Goal: Information Seeking & Learning: Learn about a topic

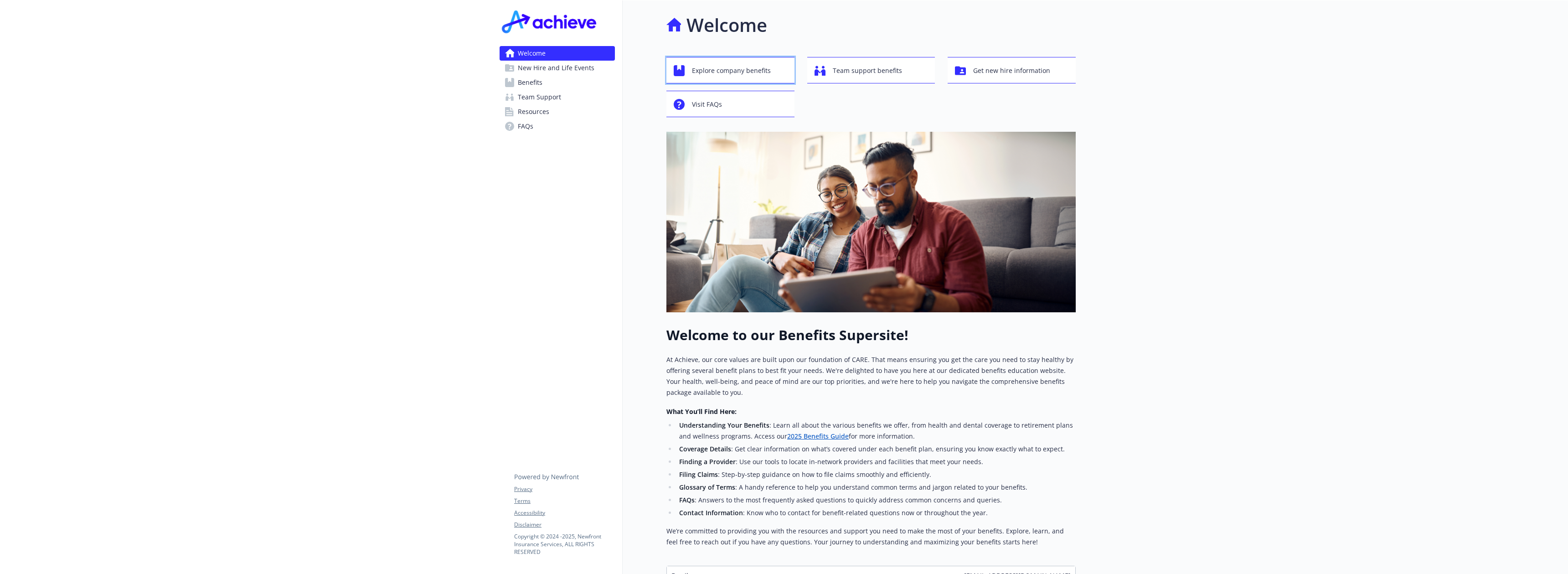
click at [736, 67] on span "Explore company benefits" at bounding box center [732, 71] width 79 height 17
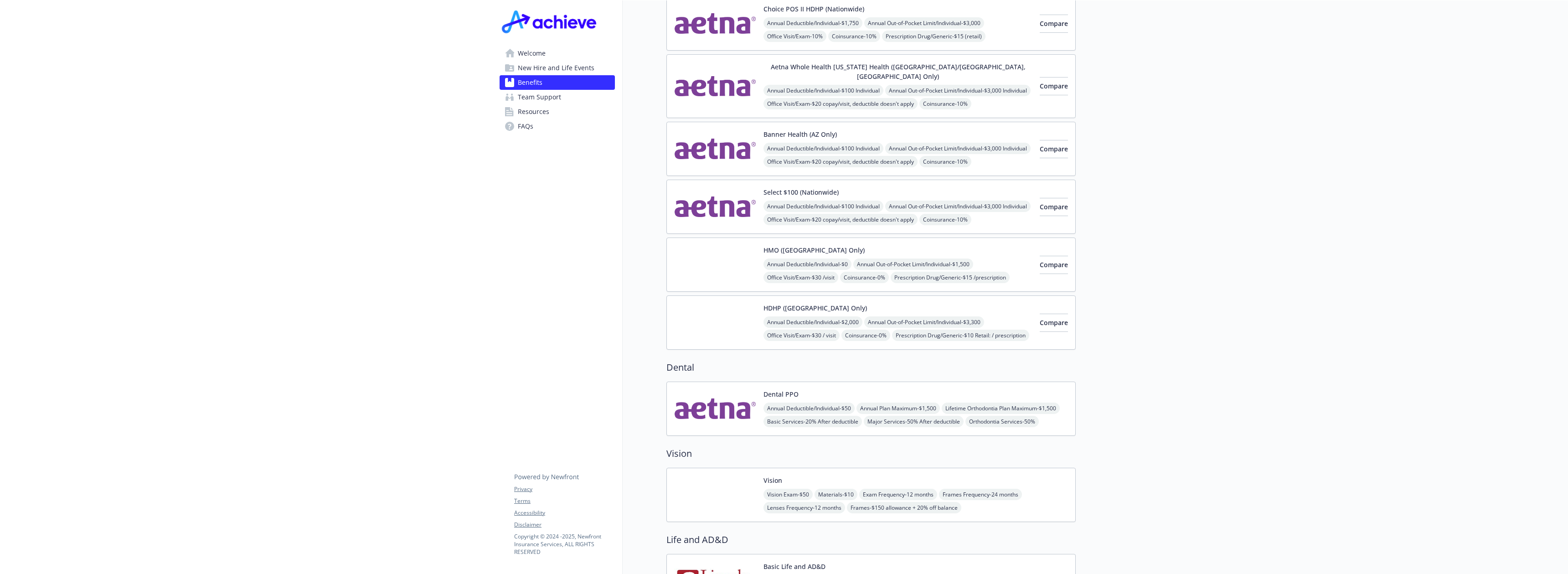
scroll to position [177, 0]
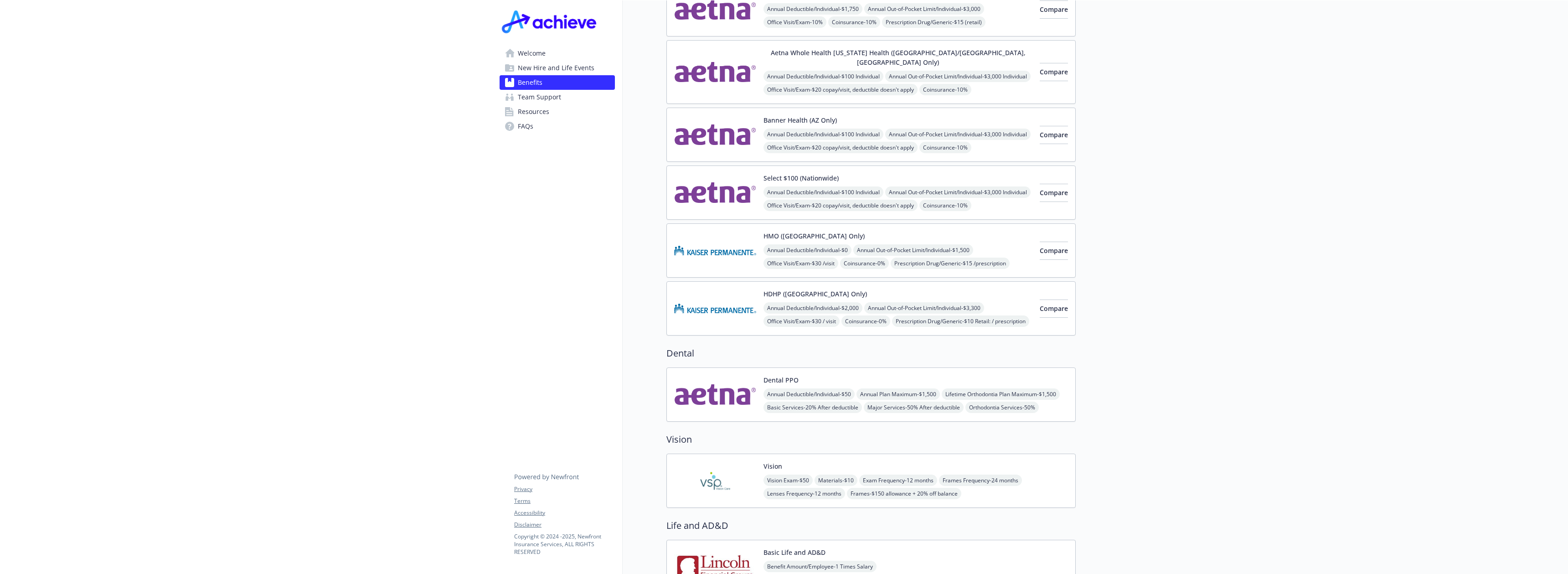
click at [947, 232] on div "HMO ([GEOGRAPHIC_DATA] Only) Annual Deductible/Individual - $0 Annual Out-of-Po…" at bounding box center [898, 251] width 269 height 39
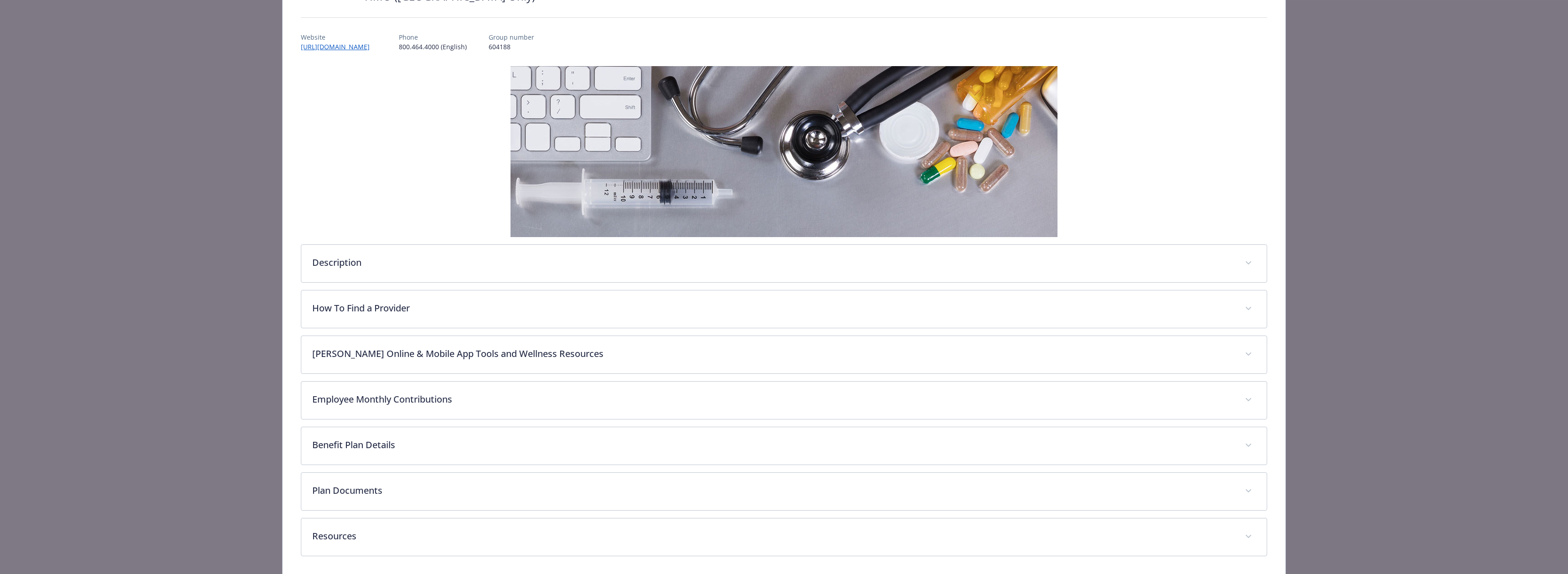
scroll to position [121, 0]
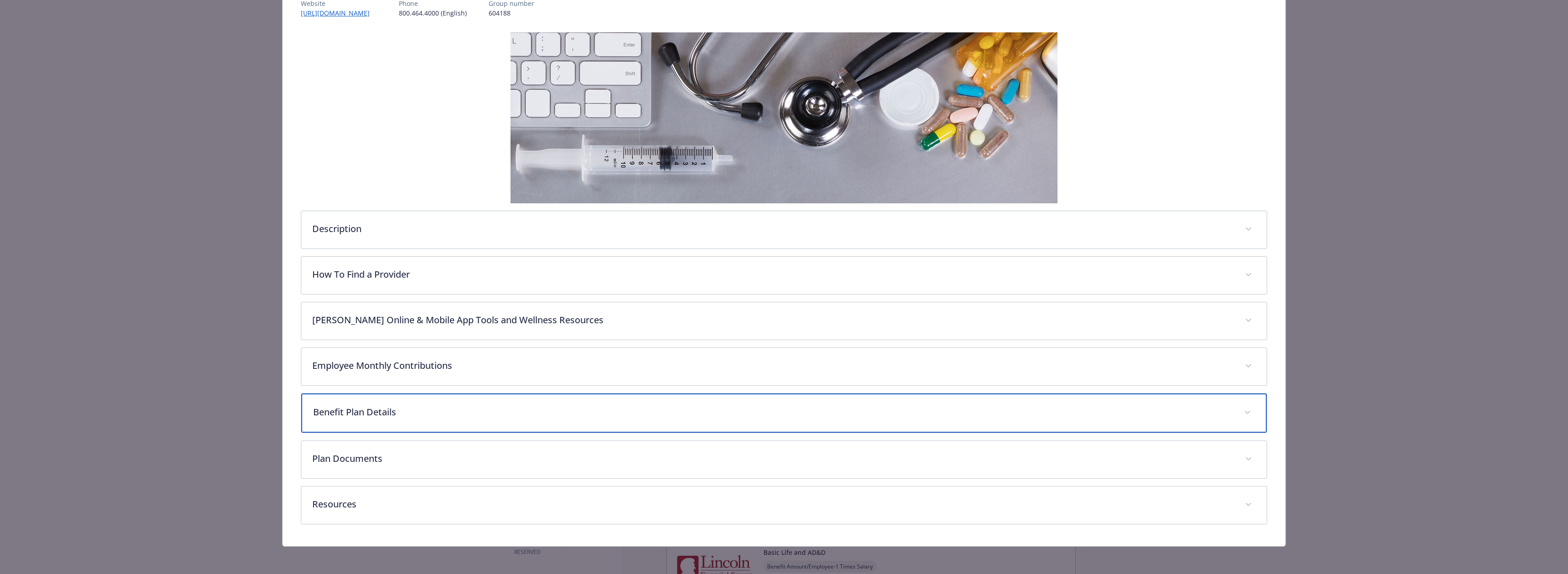
click at [388, 410] on p "Benefit Plan Details" at bounding box center [772, 412] width 920 height 13
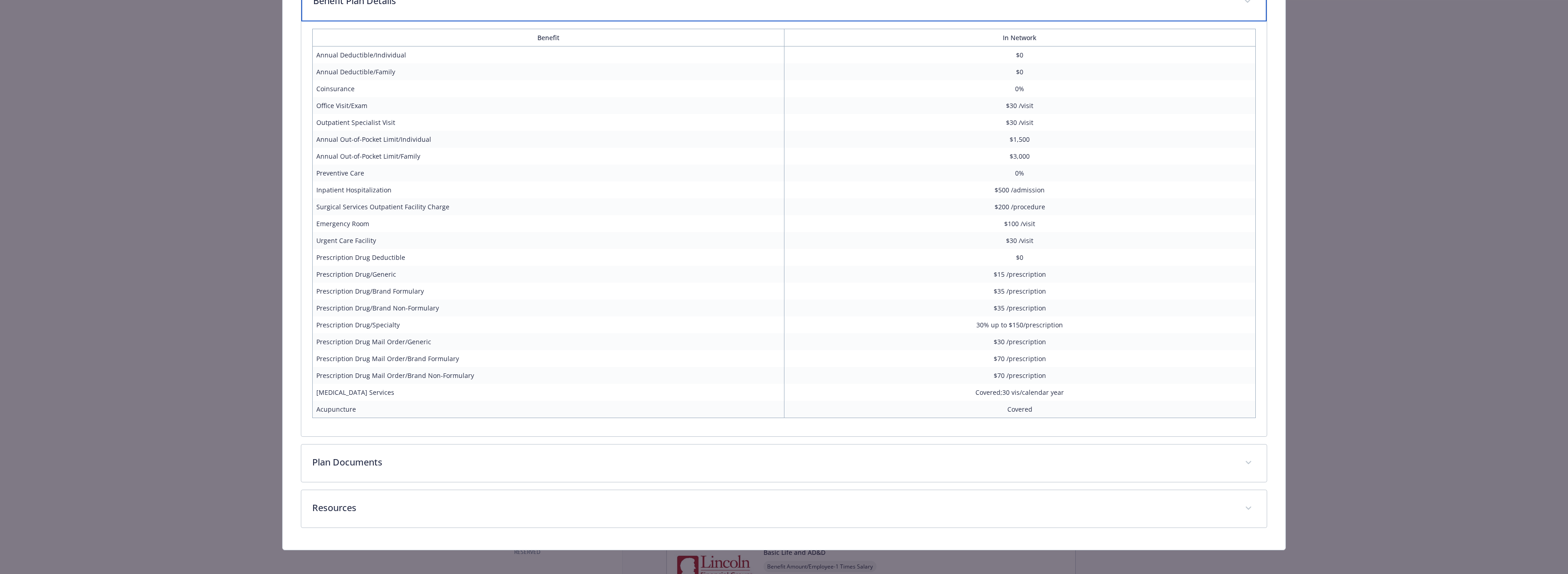
scroll to position [538, 0]
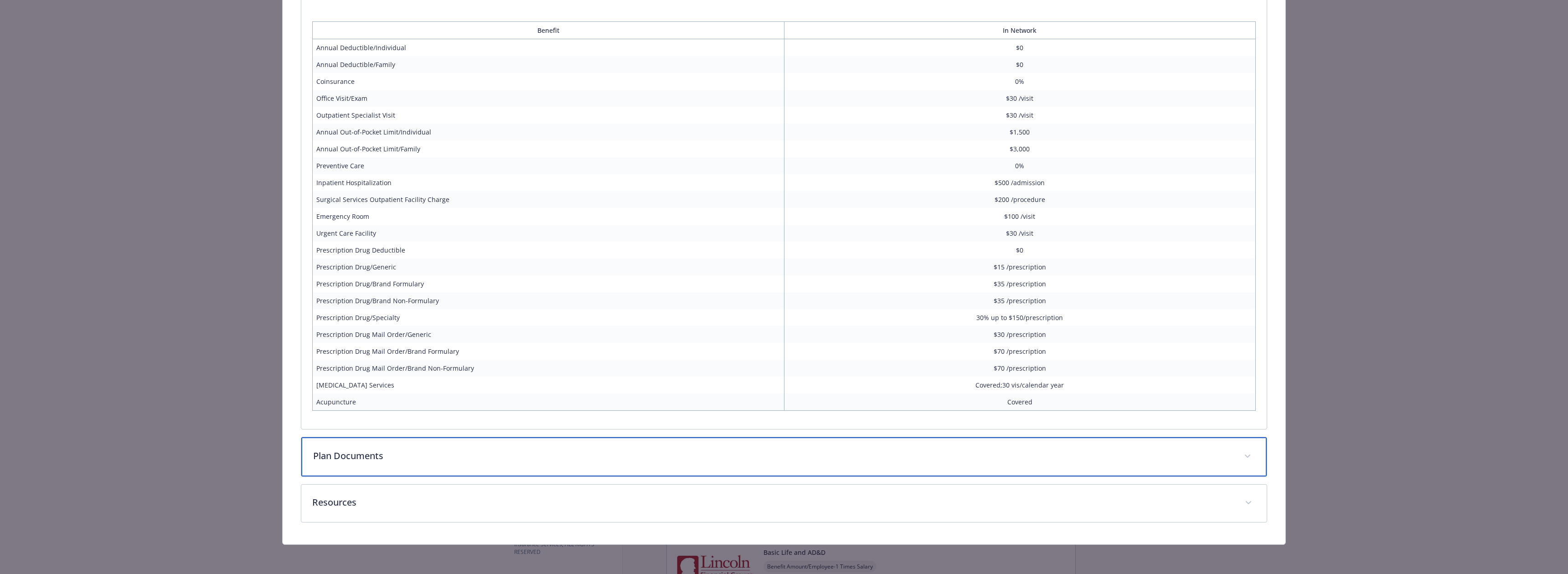
click at [383, 460] on p "Plan Documents" at bounding box center [772, 456] width 920 height 13
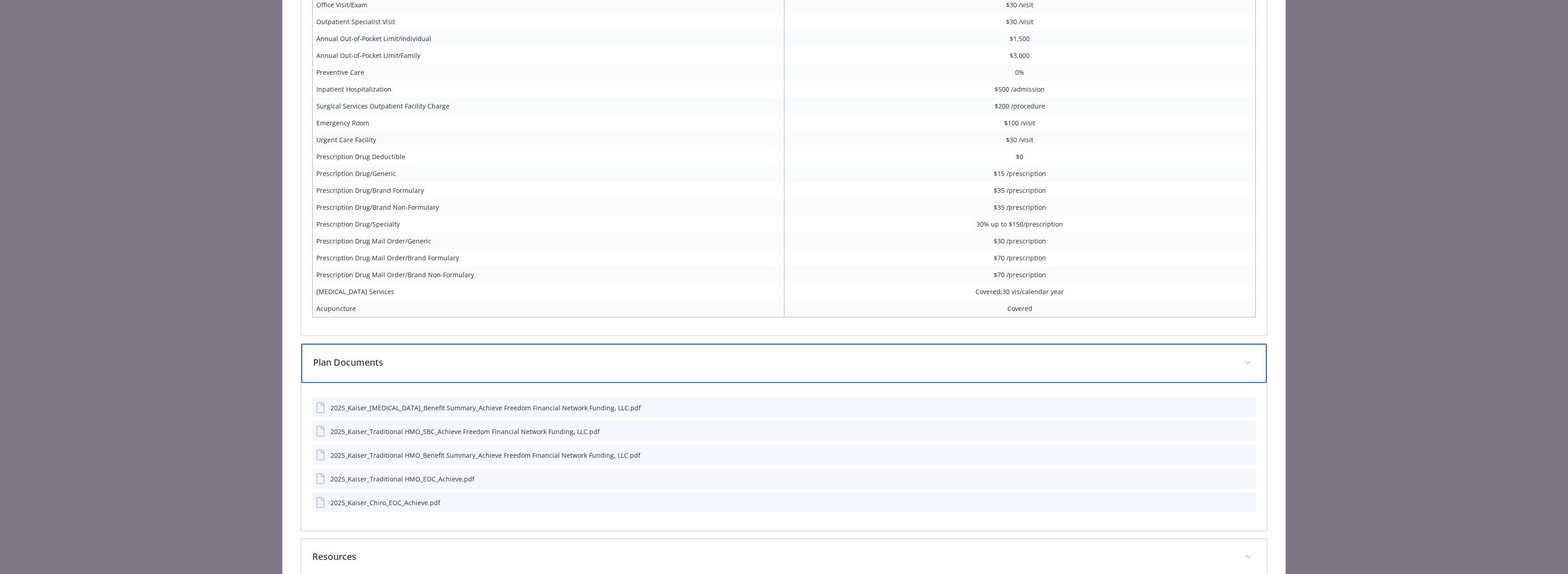
scroll to position [635, 0]
click at [1236, 475] on button "download file" at bounding box center [1232, 472] width 9 height 9
click at [1248, 472] on icon "preview file" at bounding box center [1247, 472] width 8 height 6
click at [415, 496] on div "2025_Kaiser_Chiro_EOC_Achieve.pdf" at bounding box center [385, 497] width 110 height 10
click at [1251, 495] on div "2025_Kaiser_Chiro_EOC_Achieve.pdf" at bounding box center [784, 497] width 943 height 20
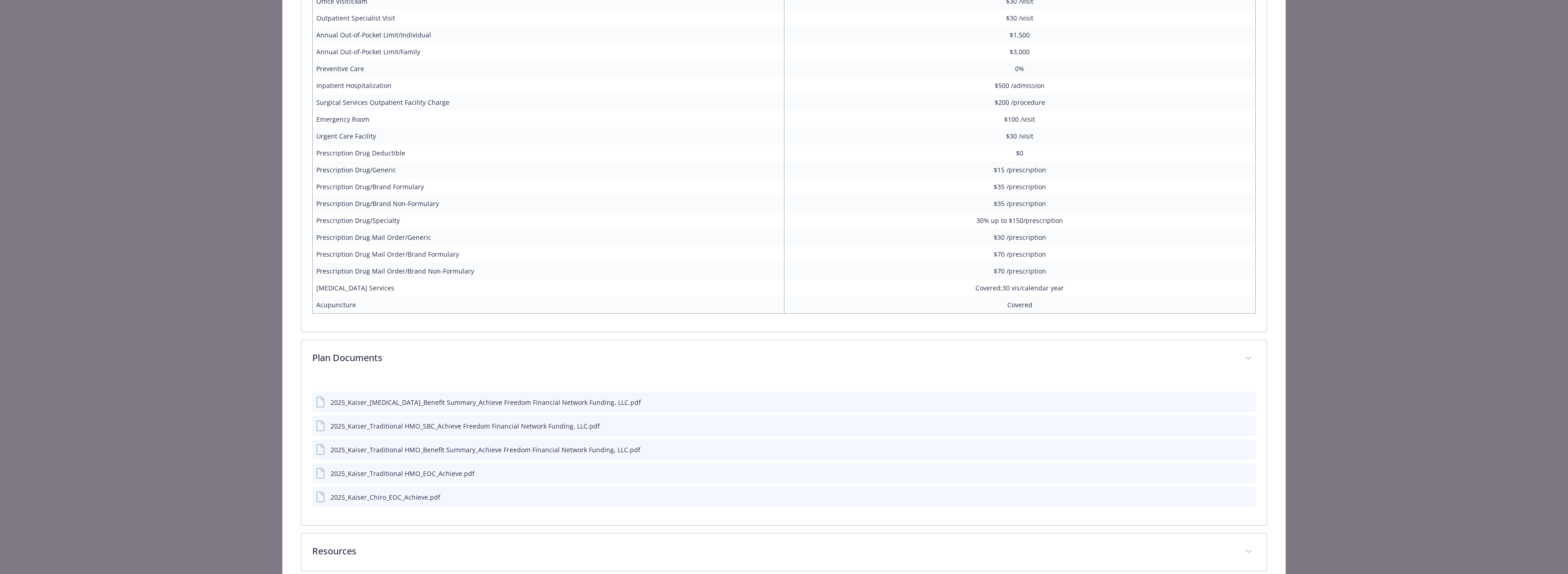
click at [1248, 496] on icon "preview file" at bounding box center [1247, 496] width 8 height 6
click at [1248, 402] on icon "preview file" at bounding box center [1247, 401] width 8 height 6
click at [1250, 425] on icon "preview file" at bounding box center [1247, 425] width 8 height 6
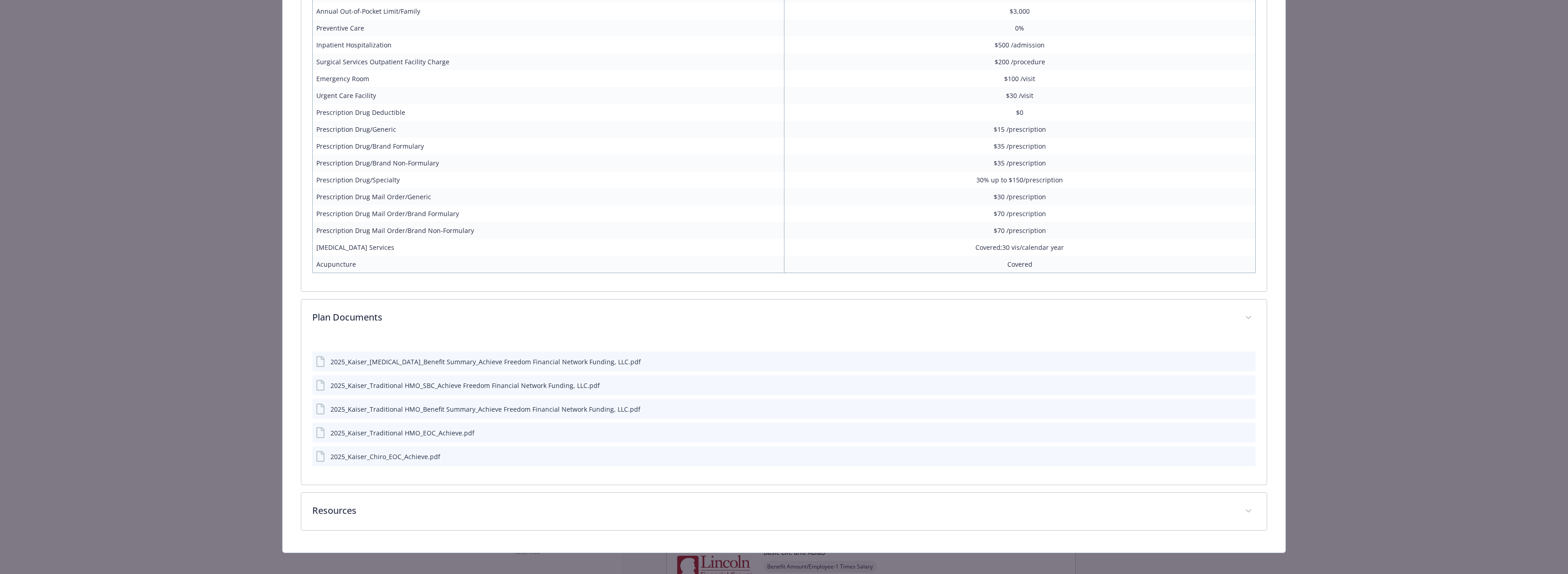
scroll to position [684, 0]
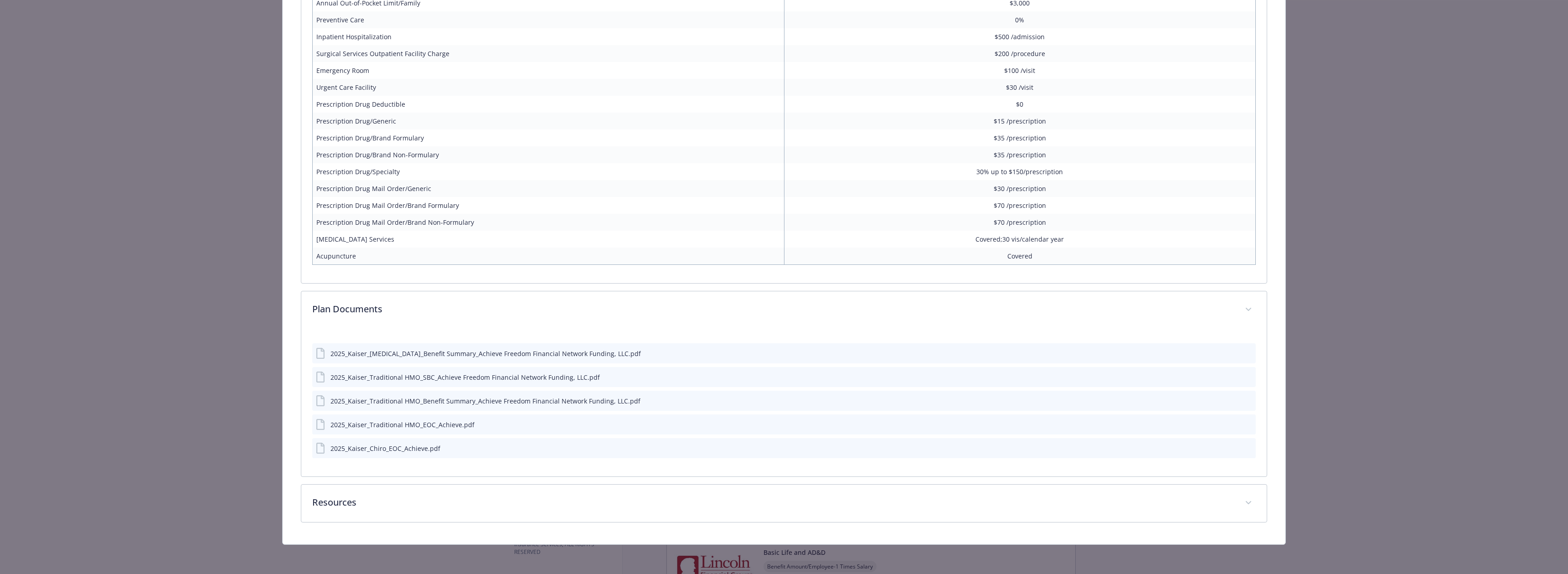
click at [1250, 377] on icon "preview file" at bounding box center [1247, 376] width 8 height 6
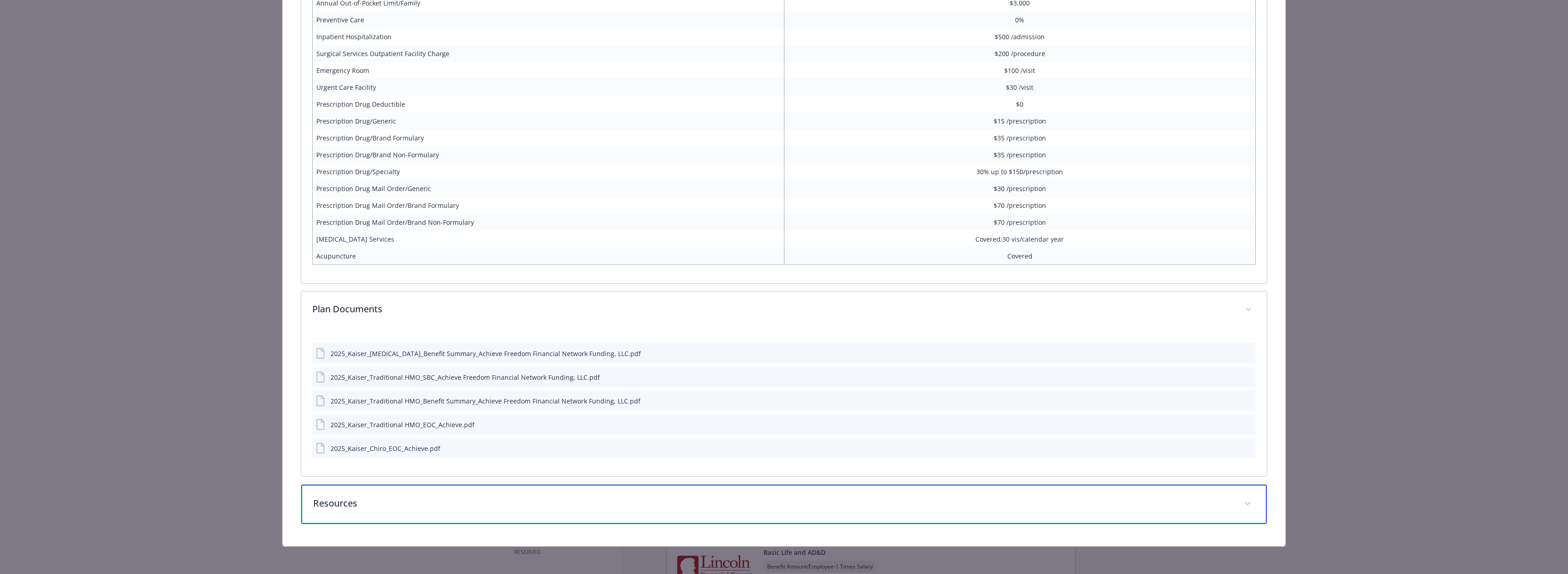
drag, startPoint x: 1007, startPoint y: 500, endPoint x: 956, endPoint y: 455, distance: 68.0
click at [1007, 500] on p "Resources" at bounding box center [772, 503] width 920 height 13
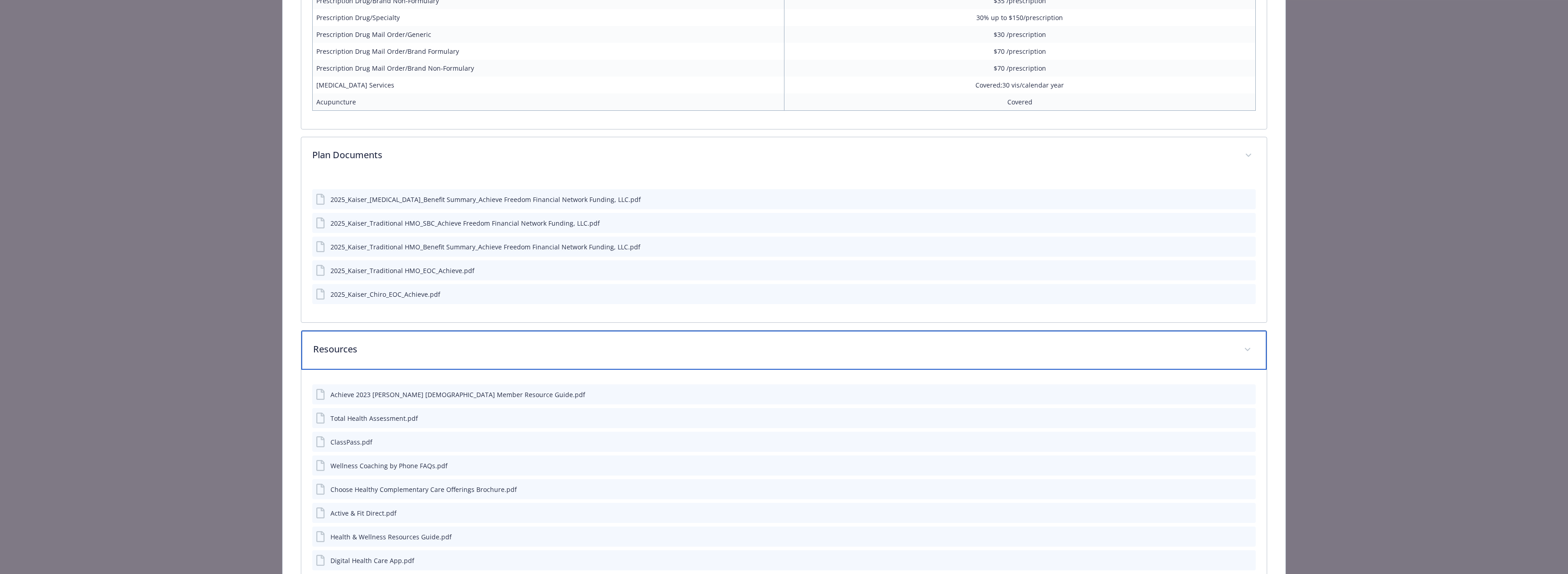
scroll to position [905, 0]
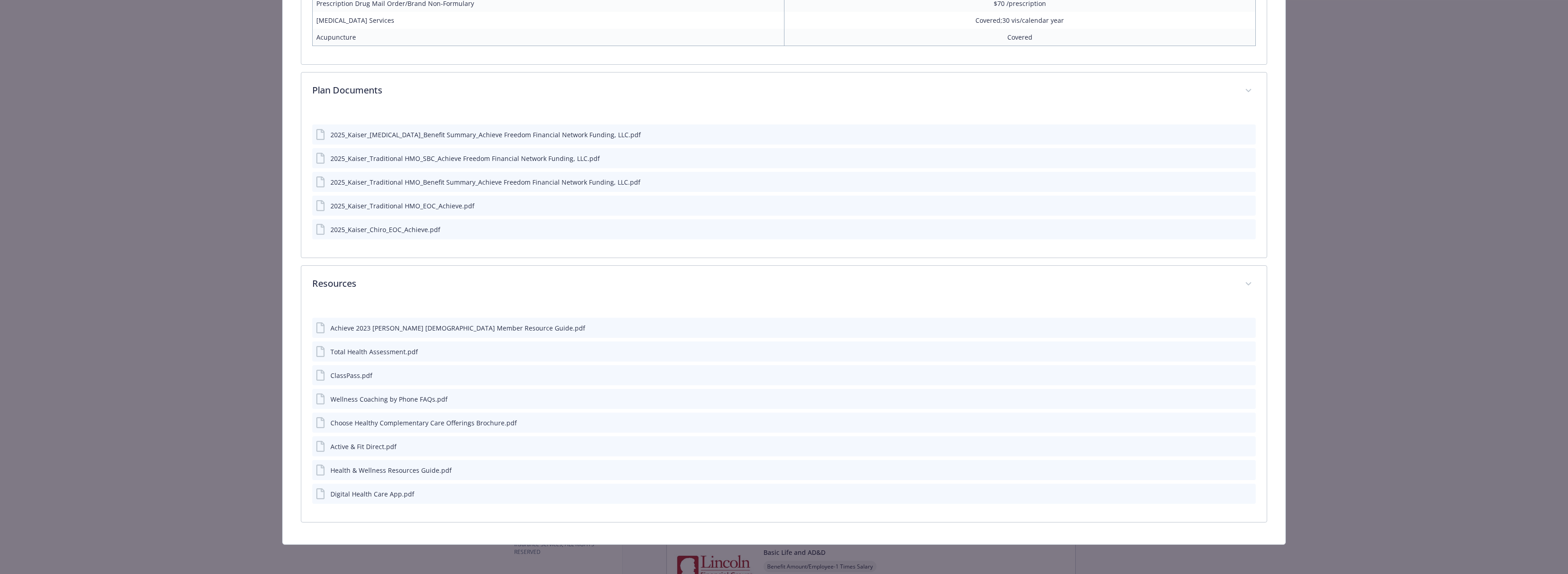
click at [1248, 471] on icon "preview file" at bounding box center [1247, 469] width 8 height 6
click at [1250, 350] on icon "preview file" at bounding box center [1247, 351] width 8 height 6
click at [1246, 373] on icon "preview file" at bounding box center [1247, 374] width 8 height 6
